Goal: Task Accomplishment & Management: Manage account settings

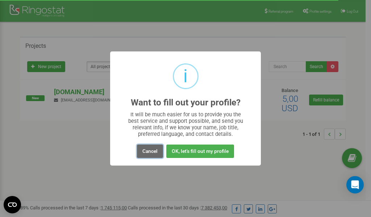
click at [151, 152] on button "Cancel" at bounding box center [150, 150] width 26 height 13
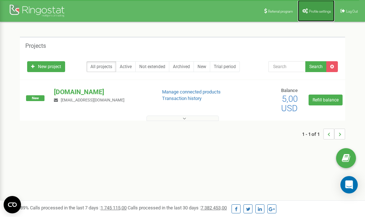
click at [316, 12] on span "Profile settings" at bounding box center [320, 11] width 22 height 4
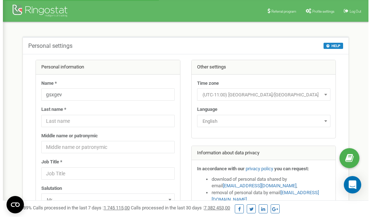
scroll to position [36, 0]
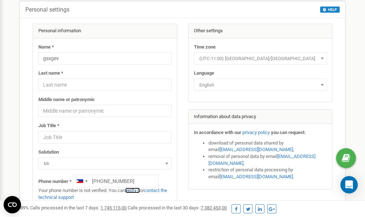
click at [136, 191] on link "verify it" at bounding box center [132, 190] width 15 height 5
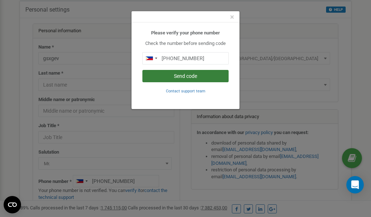
click at [202, 76] on button "Send code" at bounding box center [185, 76] width 86 height 12
